Goal: Information Seeking & Learning: Understand process/instructions

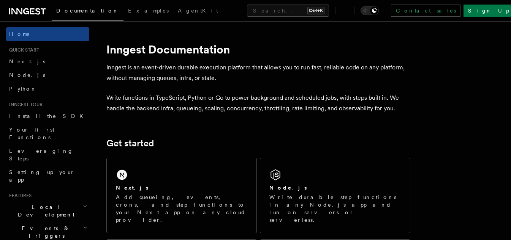
click at [206, 158] on div "Next.js Add queueing, events, crons, and step functions to your Next app on any…" at bounding box center [182, 195] width 150 height 75
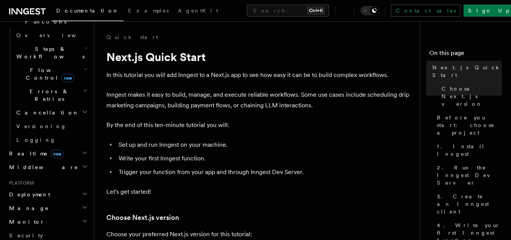
scroll to position [304, 0]
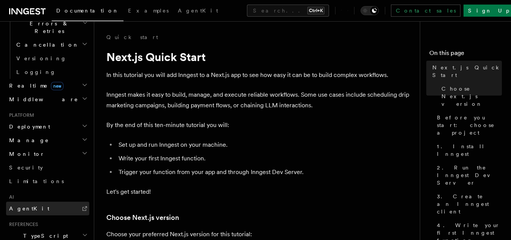
click at [52, 202] on link "AgentKit" at bounding box center [47, 209] width 83 height 14
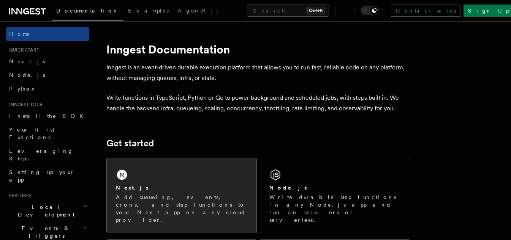
click at [164, 200] on p "Add queueing, events, crons, and step functions to your Next app on any cloud p…" at bounding box center [181, 209] width 131 height 30
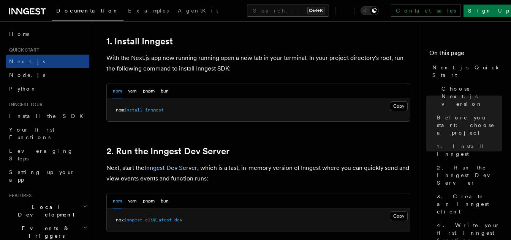
scroll to position [455, 0]
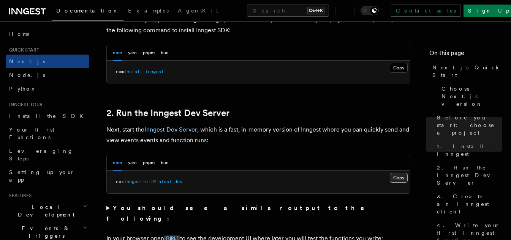
click at [392, 176] on button "Copy Copied" at bounding box center [398, 178] width 18 height 10
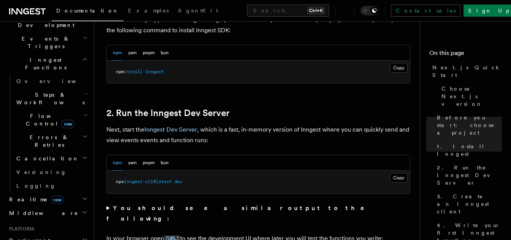
scroll to position [228, 0]
